Goal: Task Accomplishment & Management: Manage account settings

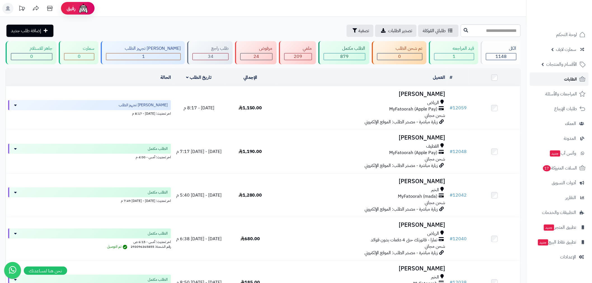
click at [555, 83] on link "الطلبات" at bounding box center [559, 78] width 59 height 13
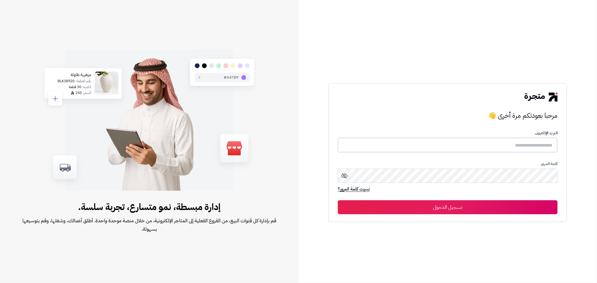
type input "**********"
drag, startPoint x: 473, startPoint y: 204, endPoint x: 482, endPoint y: 195, distance: 13.1
click at [472, 204] on button "تسجيل الدخول" at bounding box center [448, 207] width 220 height 14
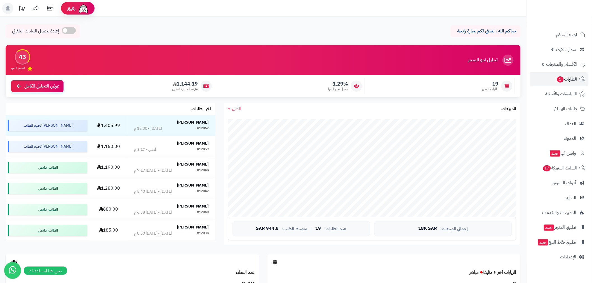
click at [567, 79] on span "الطلبات 1" at bounding box center [567, 79] width 21 height 8
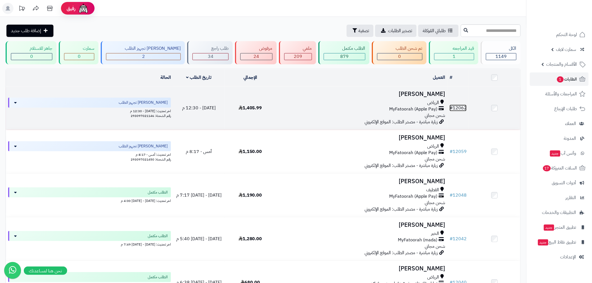
click at [462, 108] on link "# 12062" at bounding box center [458, 108] width 17 height 7
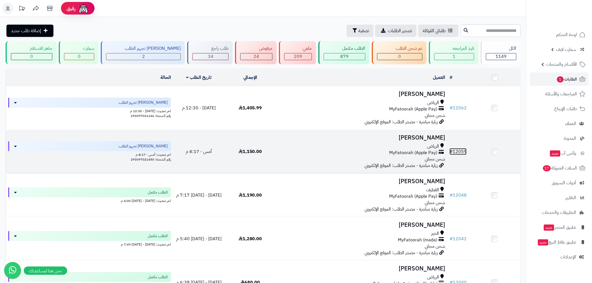
click at [461, 152] on link "# 12059" at bounding box center [458, 151] width 17 height 7
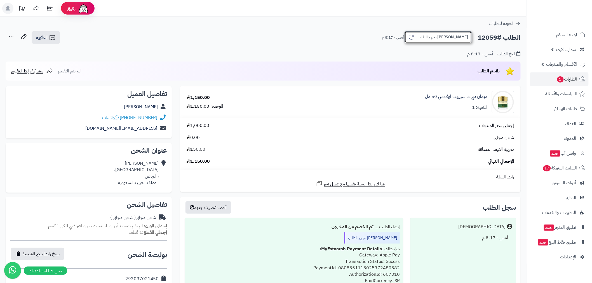
click at [463, 37] on button "[PERSON_NAME] تجهيز الطلب" at bounding box center [438, 37] width 67 height 12
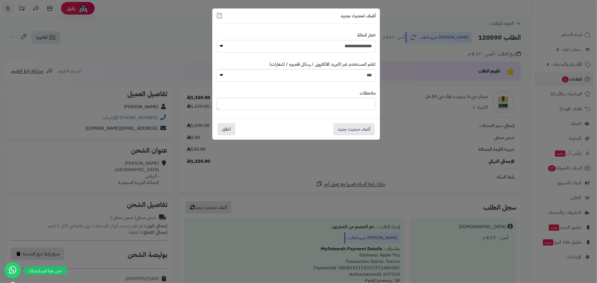
click at [359, 46] on select "**********" at bounding box center [296, 46] width 159 height 13
select select "*"
click at [217, 40] on select "**********" at bounding box center [296, 46] width 159 height 13
click at [362, 125] on button "أضف تحديث جديد" at bounding box center [353, 129] width 41 height 12
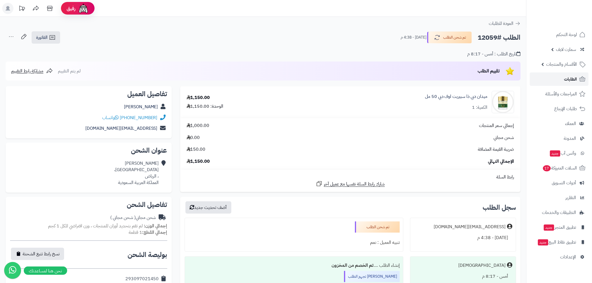
click at [566, 77] on span "الطلبات" at bounding box center [570, 79] width 13 height 8
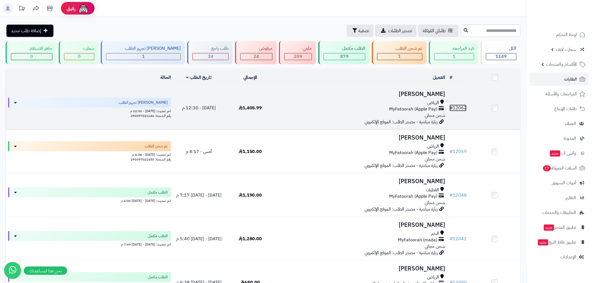
click at [461, 105] on link "# 12062" at bounding box center [458, 108] width 17 height 7
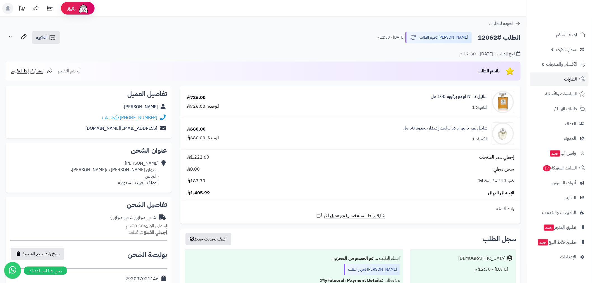
click at [575, 82] on span "الطلبات" at bounding box center [570, 79] width 13 height 8
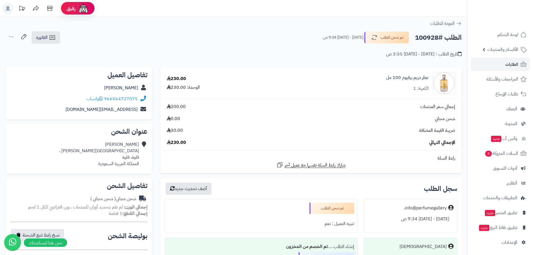
scroll to position [131, 0]
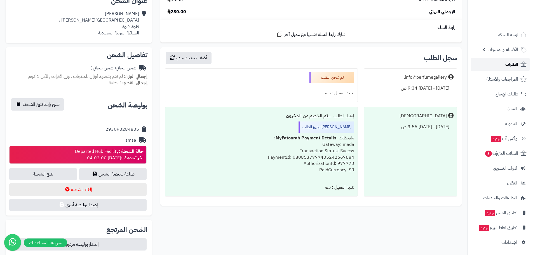
click at [503, 66] on link "الطلبات" at bounding box center [500, 64] width 59 height 13
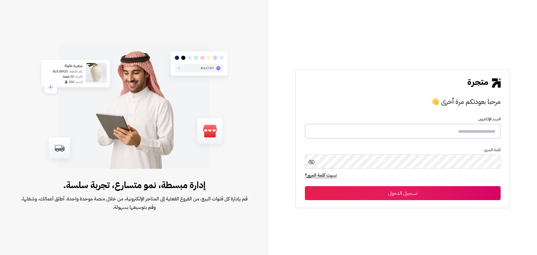
type input "**********"
drag, startPoint x: 405, startPoint y: 194, endPoint x: 405, endPoint y: 190, distance: 3.7
click at [404, 194] on button "تسجيل الدخول" at bounding box center [403, 193] width 196 height 14
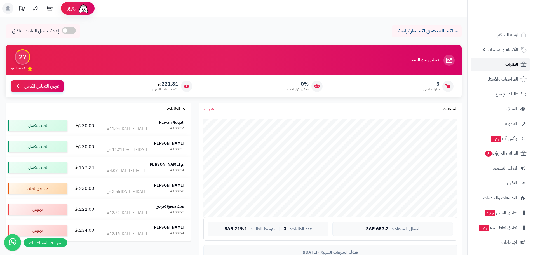
click at [506, 66] on span "الطلبات" at bounding box center [511, 64] width 13 height 8
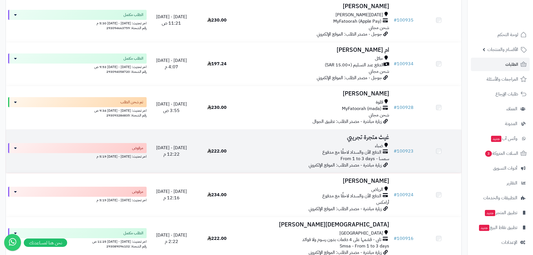
scroll to position [131, 0]
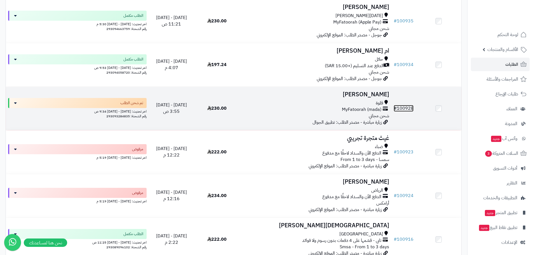
click at [402, 107] on link "# 100928" at bounding box center [404, 108] width 20 height 7
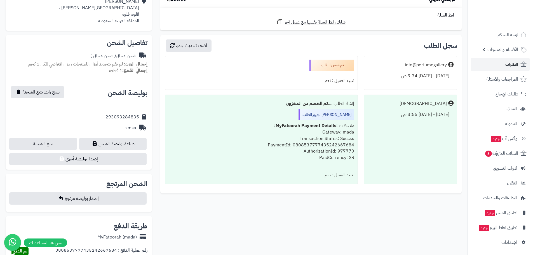
scroll to position [196, 0]
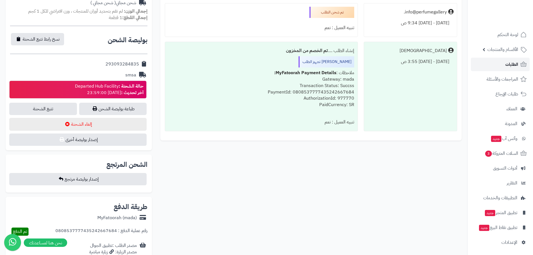
click at [515, 68] on span "الطلبات" at bounding box center [511, 64] width 13 height 8
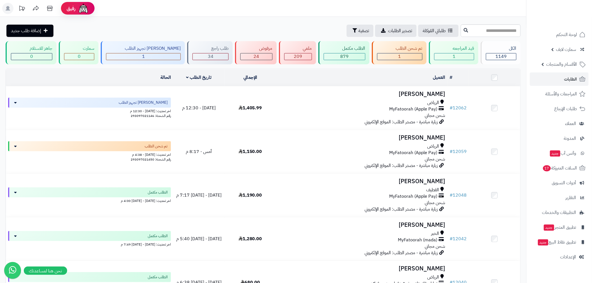
click at [574, 86] on ul "لوحة التحكم سمارت لايف مزامنة أصناف المنتجات مزامنة البراندات المنتجات مزامنة ا…" at bounding box center [559, 146] width 65 height 236
click at [573, 81] on span "الطلبات" at bounding box center [570, 79] width 13 height 8
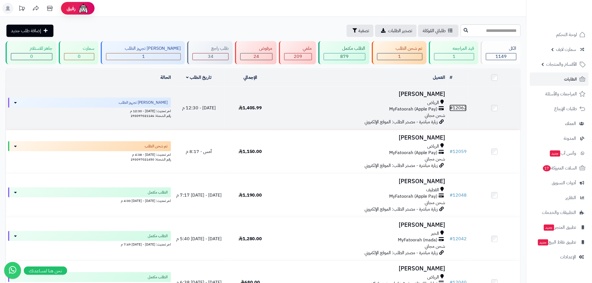
click at [460, 105] on link "# 12062" at bounding box center [458, 108] width 17 height 7
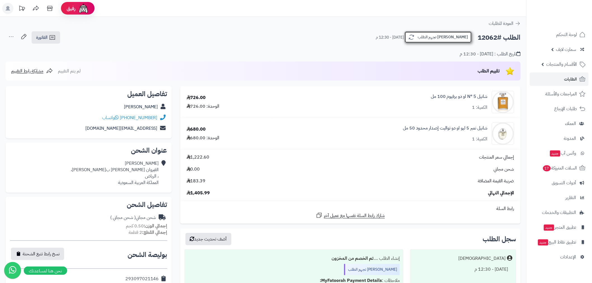
click at [458, 37] on button "جاري تجهيز الطلب" at bounding box center [438, 37] width 67 height 12
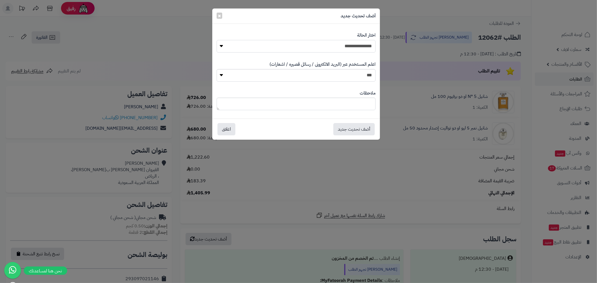
click at [364, 52] on select "**********" at bounding box center [296, 46] width 159 height 13
select select "*"
click at [217, 40] on select "**********" at bounding box center [296, 46] width 159 height 13
click at [353, 134] on button "أضف تحديث جديد" at bounding box center [353, 129] width 41 height 12
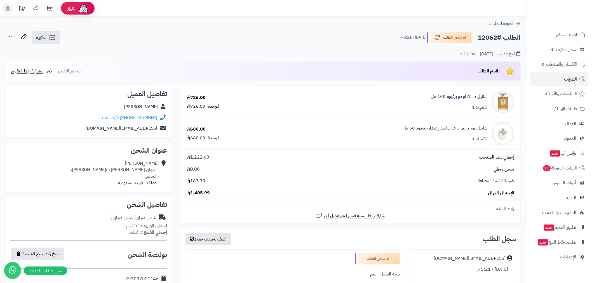
click at [556, 78] on link "الطلبات" at bounding box center [559, 78] width 59 height 13
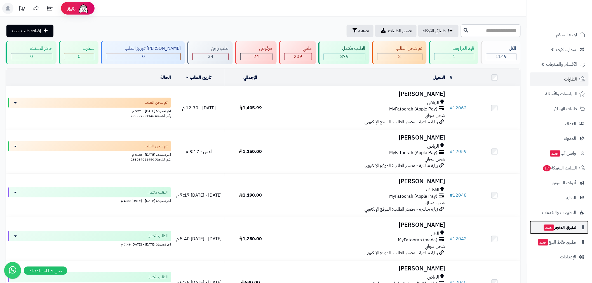
click at [565, 228] on span "تطبيق المتجر جديد" at bounding box center [559, 228] width 33 height 8
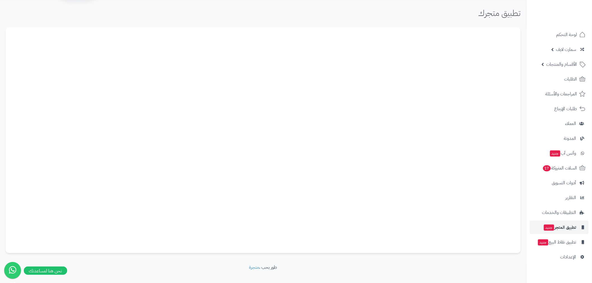
scroll to position [25, 0]
click at [569, 39] on link "لوحة التحكم" at bounding box center [559, 34] width 59 height 13
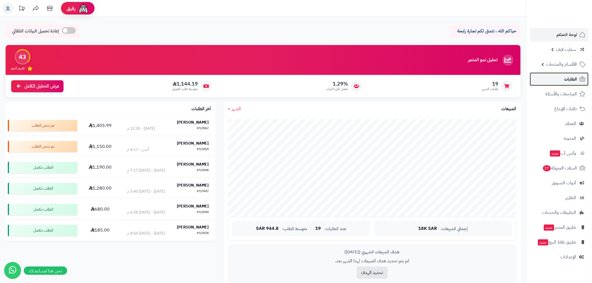
click at [567, 75] on span "الطلبات" at bounding box center [570, 79] width 13 height 8
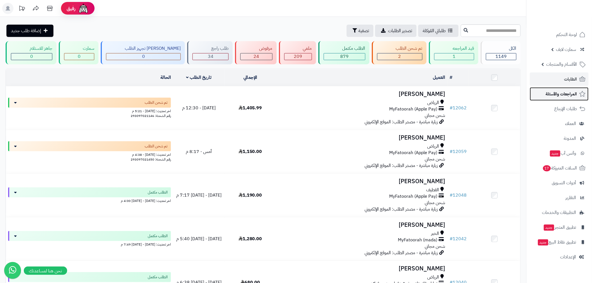
click at [565, 93] on span "المراجعات والأسئلة" at bounding box center [561, 94] width 31 height 8
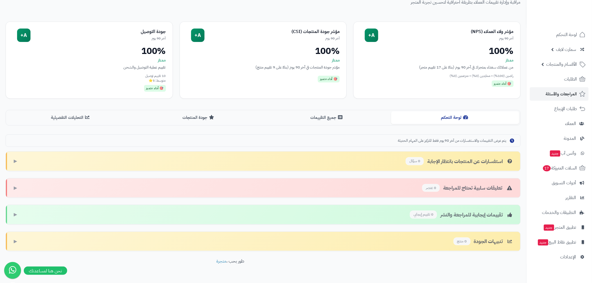
scroll to position [54, 0]
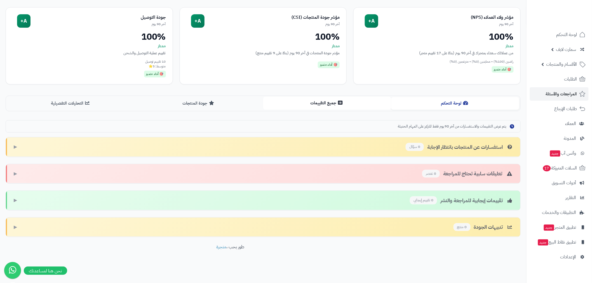
click at [326, 104] on button "جميع التقييمات" at bounding box center [327, 103] width 128 height 13
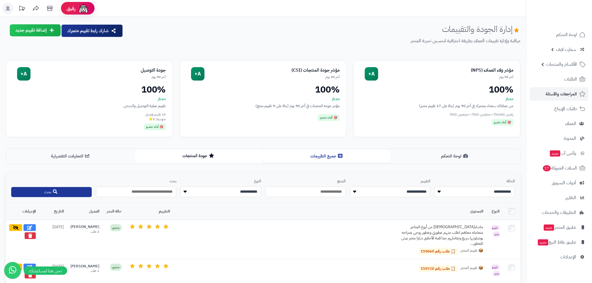
click at [214, 156] on icon at bounding box center [211, 155] width 5 height 4
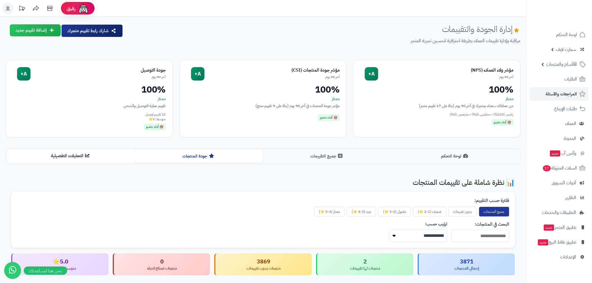
click at [55, 155] on button "التحليلات التفصيلية" at bounding box center [71, 156] width 128 height 13
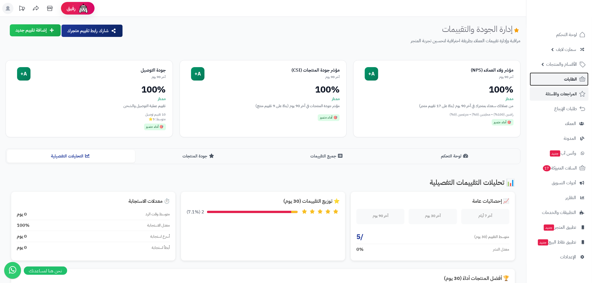
click at [567, 74] on link "الطلبات" at bounding box center [559, 78] width 59 height 13
